Goal: Task Accomplishment & Management: Manage account settings

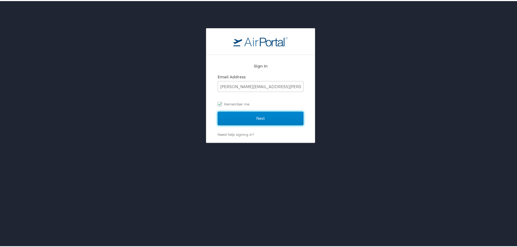
click at [259, 116] on input "Next" at bounding box center [261, 118] width 86 height 14
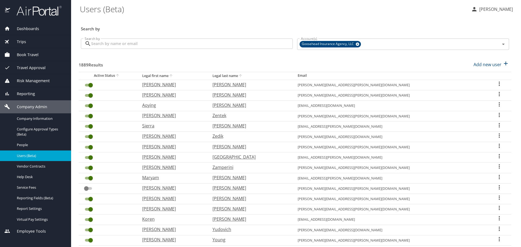
click at [227, 43] on input "Search by" at bounding box center [192, 44] width 202 height 10
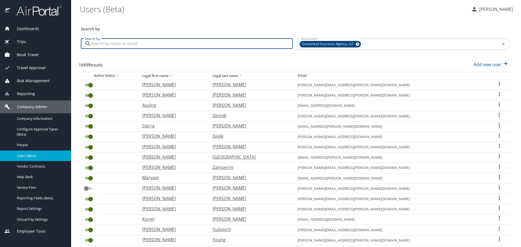
paste input "[EMAIL_ADDRESS][PERSON_NAME][DOMAIN_NAME]"
type input "ren.gradel@goosehead.com"
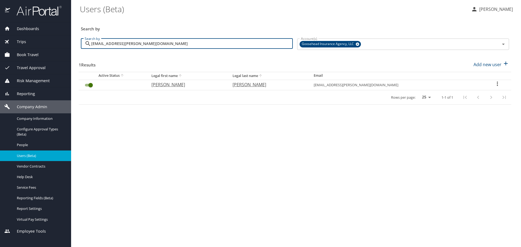
click at [89, 85] on input "User Search Table" at bounding box center [91, 85] width 20 height 7
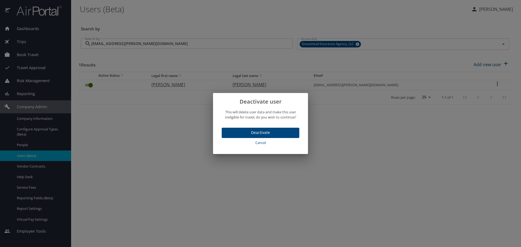
click at [257, 133] on span "Deactivate" at bounding box center [260, 132] width 69 height 7
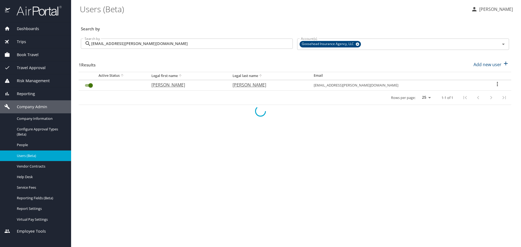
checkbox input "false"
click at [179, 42] on input "ren.gradel@goosehead.com" at bounding box center [192, 44] width 202 height 10
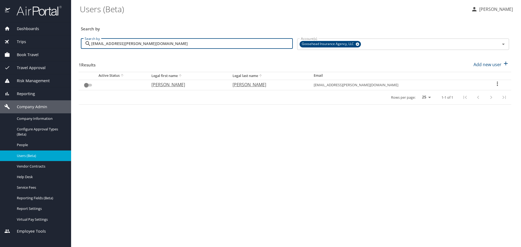
click at [179, 42] on input "ren.gradel@goosehead.com" at bounding box center [192, 44] width 202 height 10
paste input "kaiden.cook"
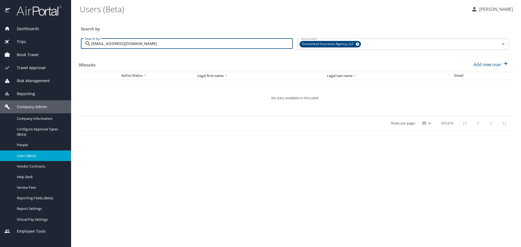
type input "kaiden.cook@goosehead.com"
